Goal: Information Seeking & Learning: Find specific fact

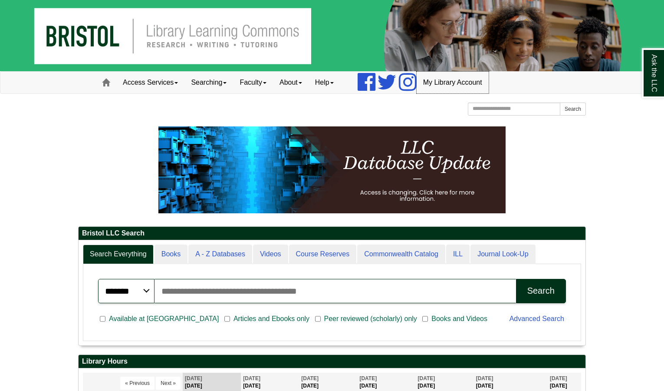
click at [456, 87] on link "My Library Account" at bounding box center [453, 83] width 72 height 22
click at [387, 284] on input "Search articles, books, journals & more" at bounding box center [336, 291] width 362 height 24
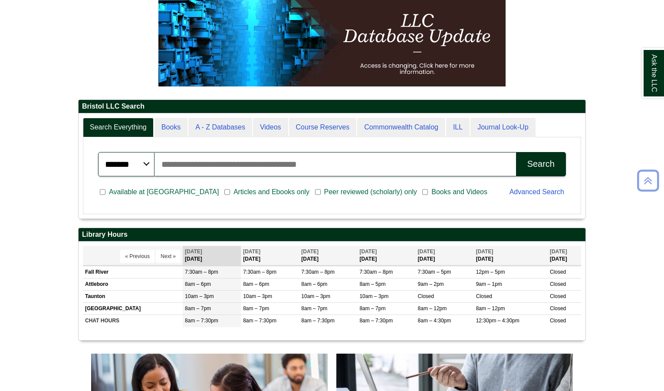
scroll to position [127, 0]
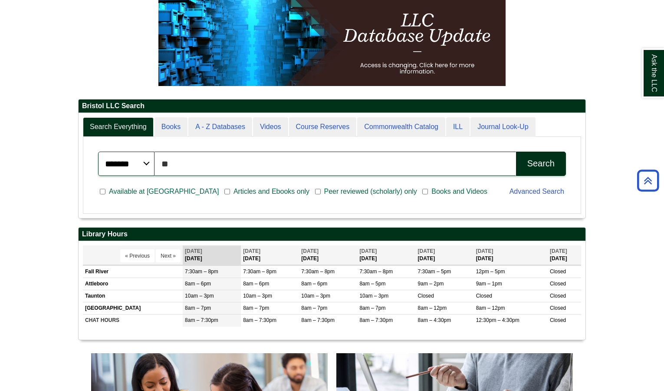
type input "*"
type input "**********"
click at [541, 157] on button "Search" at bounding box center [541, 163] width 50 height 24
